Goal: Check status: Check status

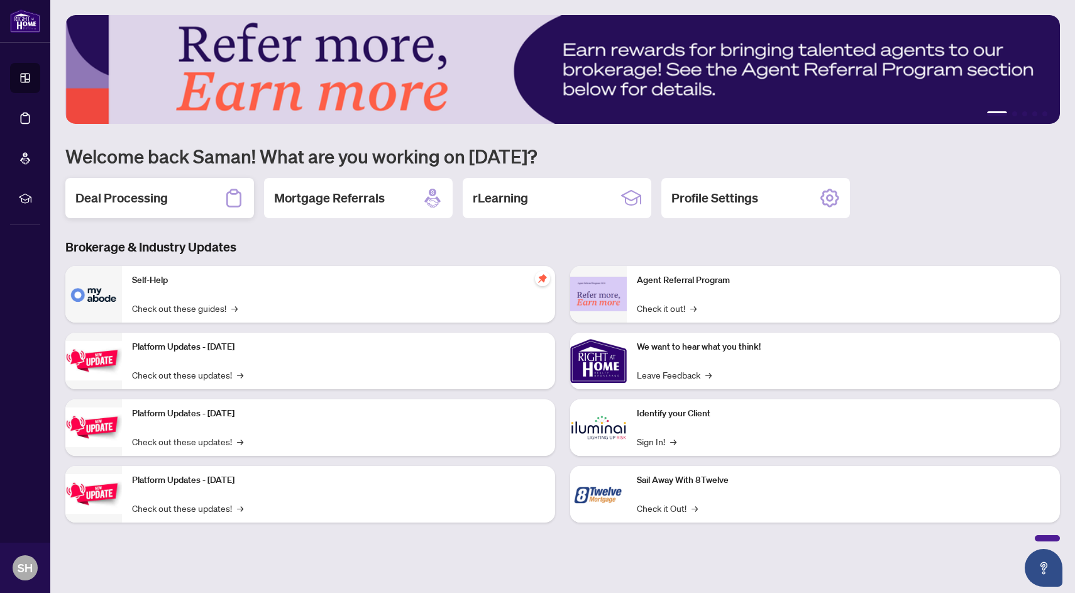
click at [207, 214] on div "Deal Processing" at bounding box center [159, 198] width 189 height 40
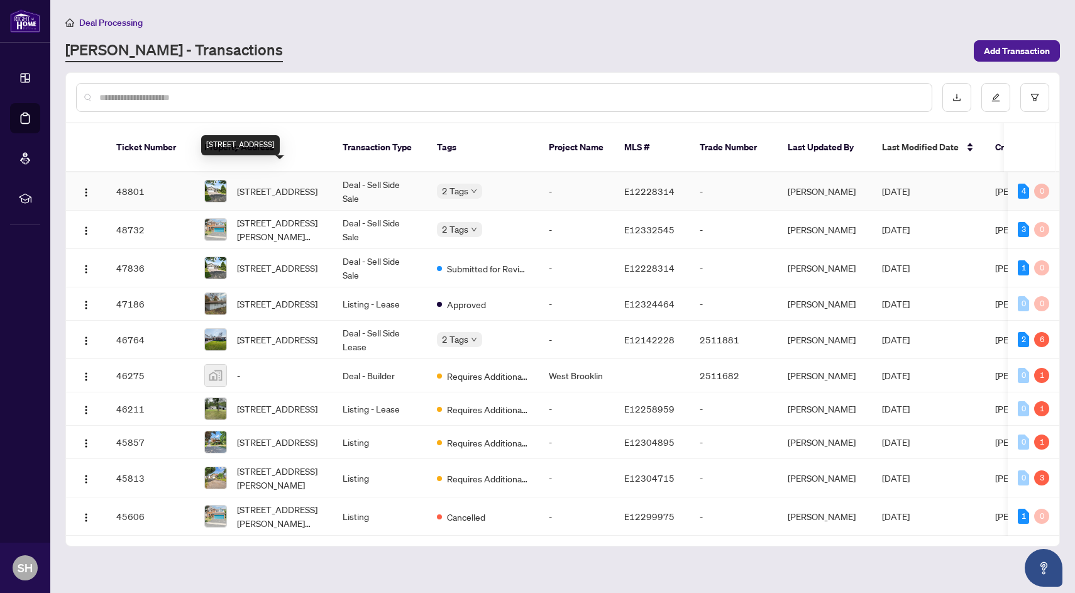
click at [274, 184] on span "94 Lake Driveway Way, Ajax, Ontario L1S 4T2, Canada" at bounding box center [277, 191] width 80 height 14
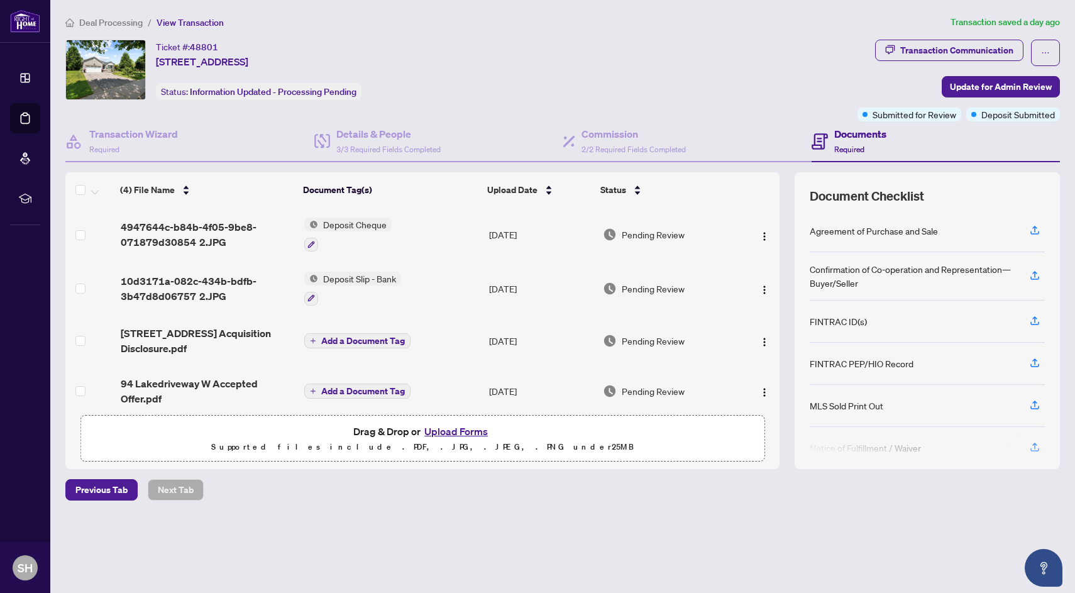
scroll to position [11, 0]
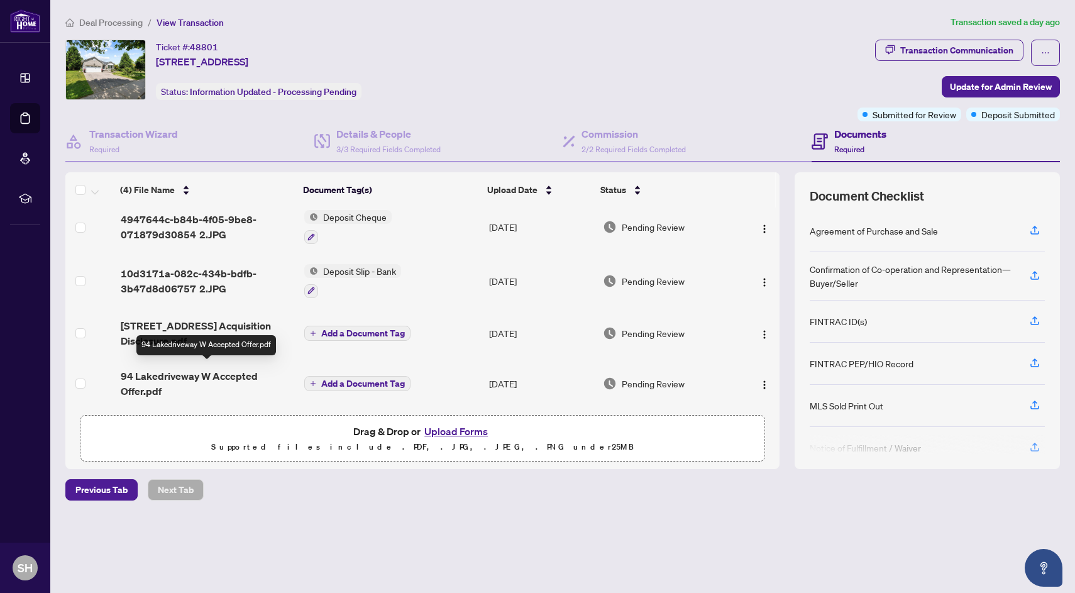
click at [207, 375] on span "94 Lakedriveway W Accepted Offer.pdf" at bounding box center [208, 384] width 174 height 30
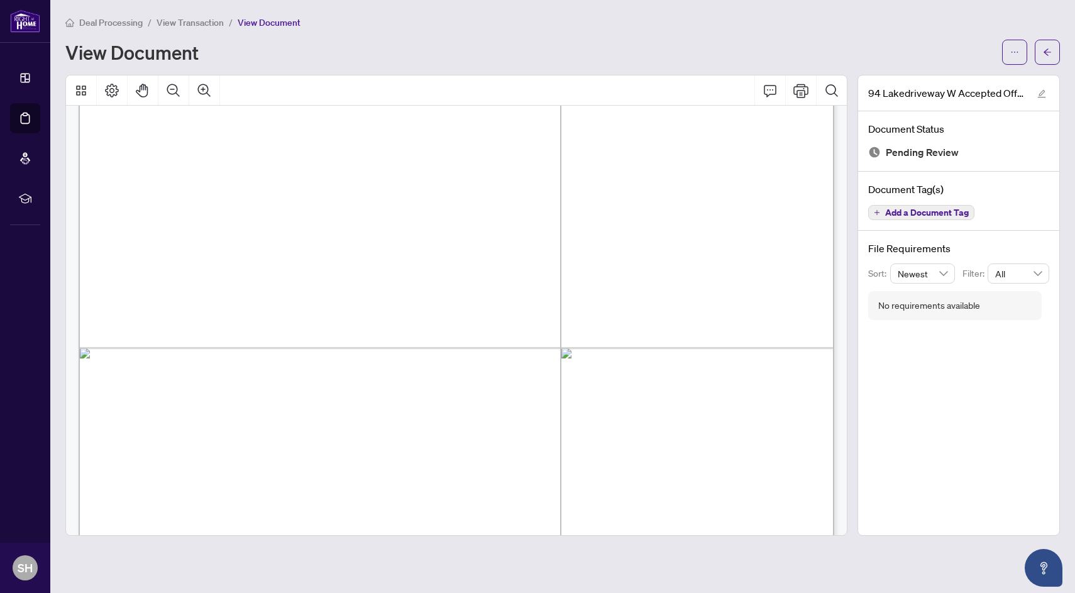
scroll to position [5726, 0]
